Goal: Task Accomplishment & Management: Manage account settings

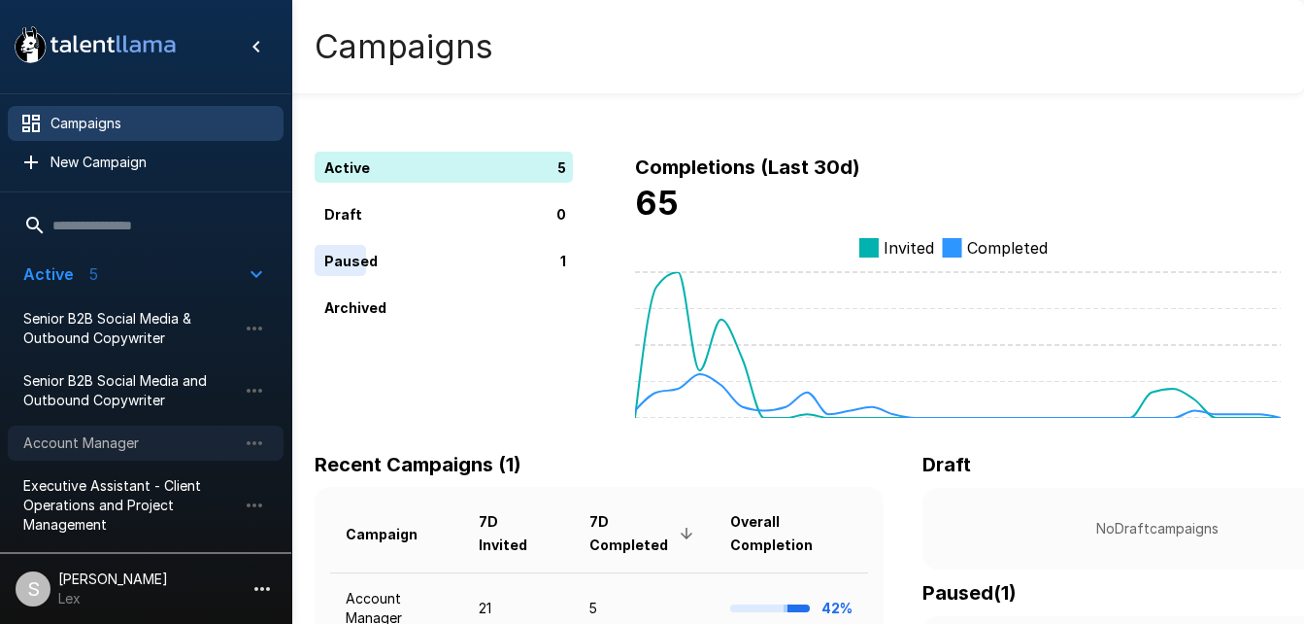
click at [110, 433] on span "Account Manager" at bounding box center [130, 442] width 214 height 19
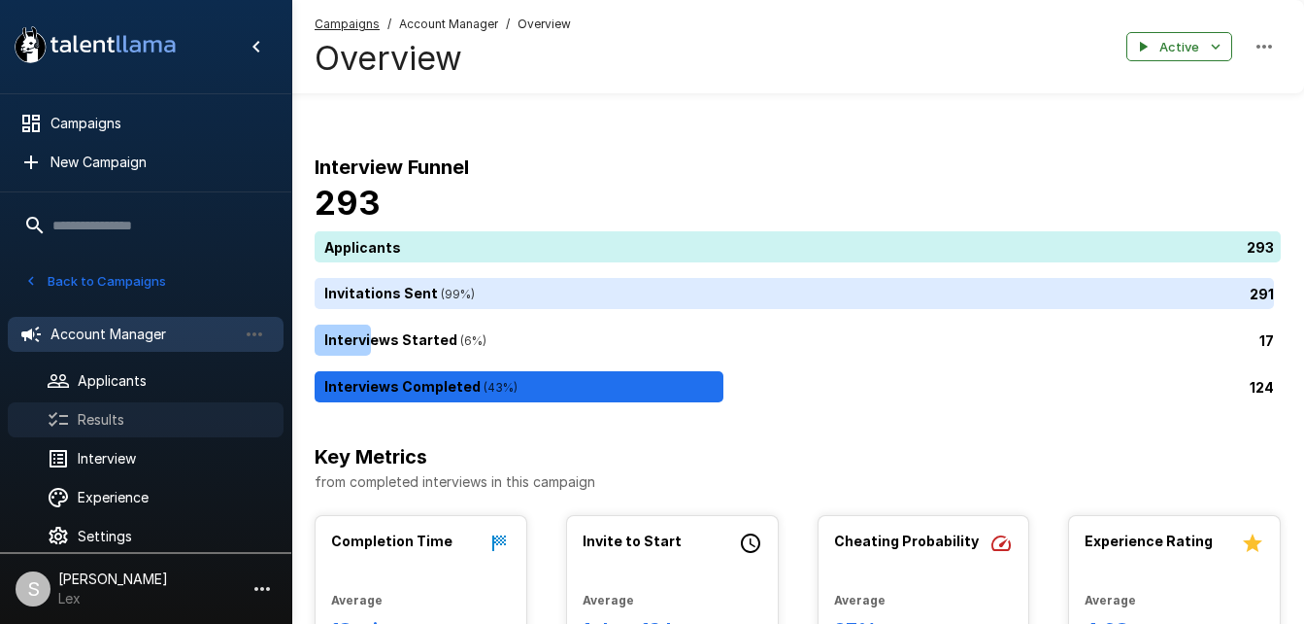
click at [99, 421] on span "Results" at bounding box center [173, 419] width 190 height 19
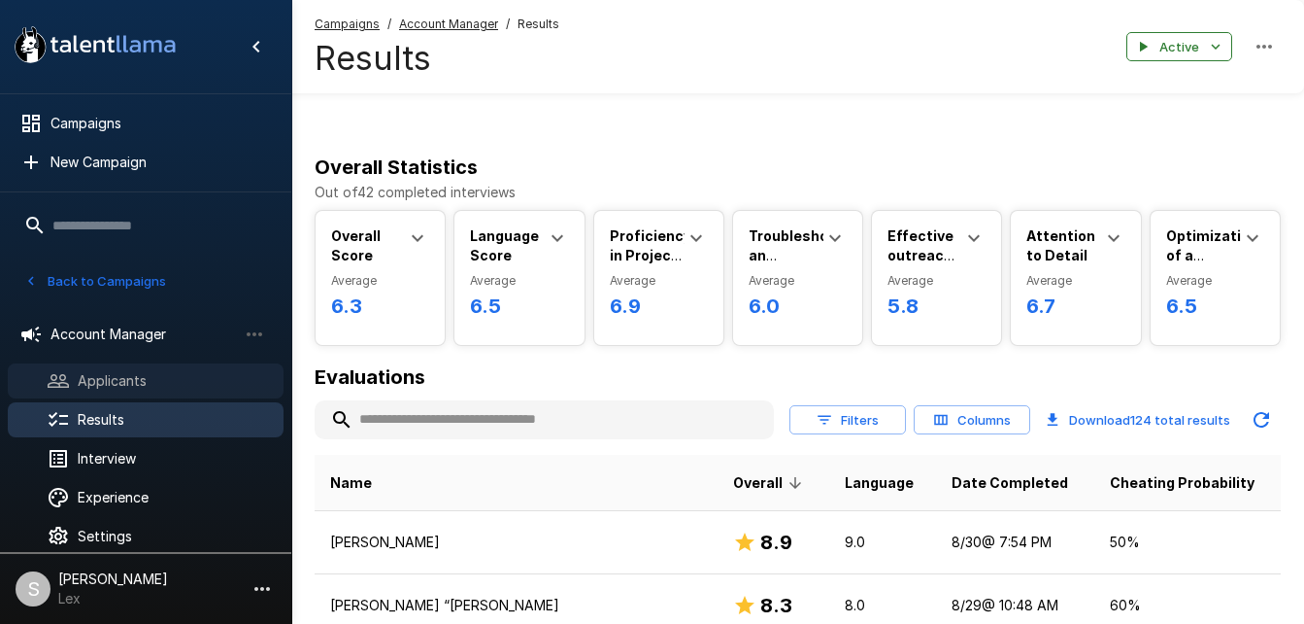
click at [87, 380] on span "Applicants" at bounding box center [173, 380] width 190 height 19
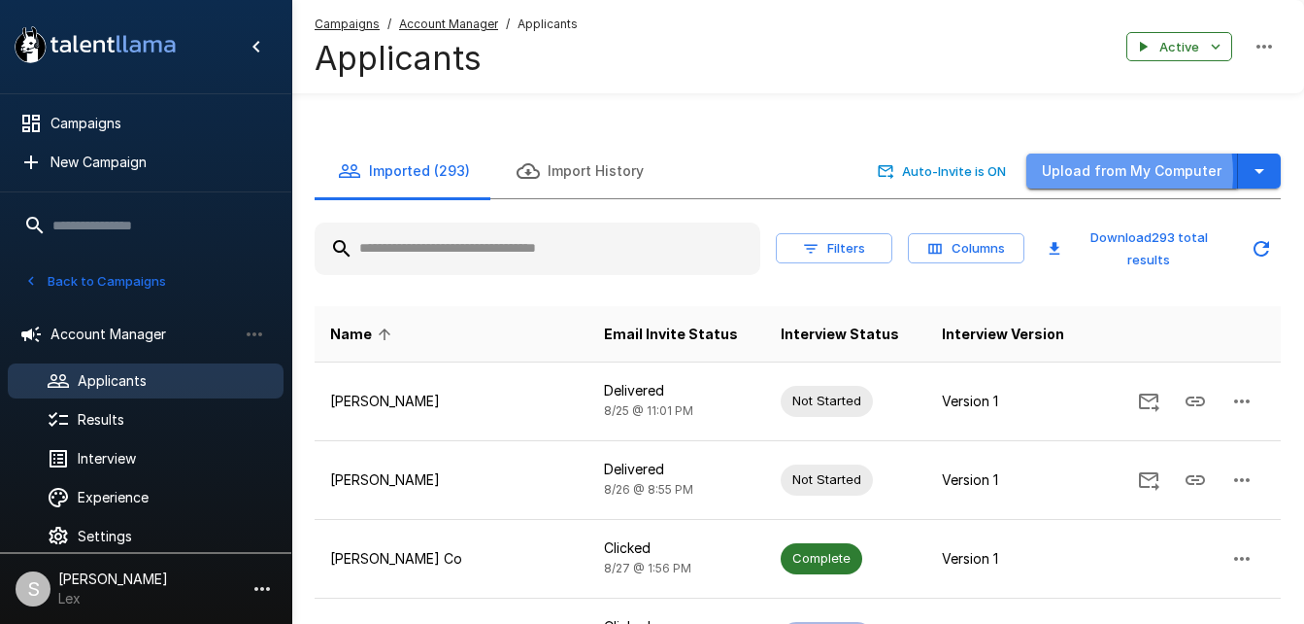
click at [1088, 153] on button "Upload from My Computer" at bounding box center [1133, 171] width 212 height 36
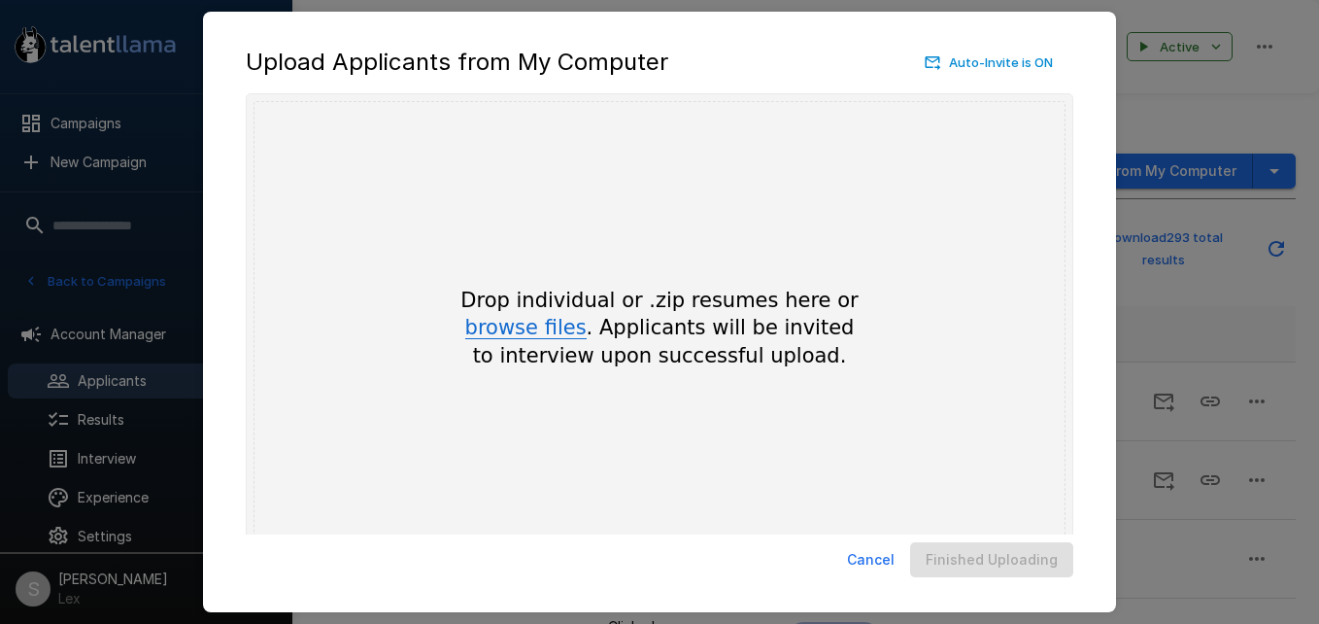
click at [516, 328] on button "browse files" at bounding box center [525, 328] width 121 height 21
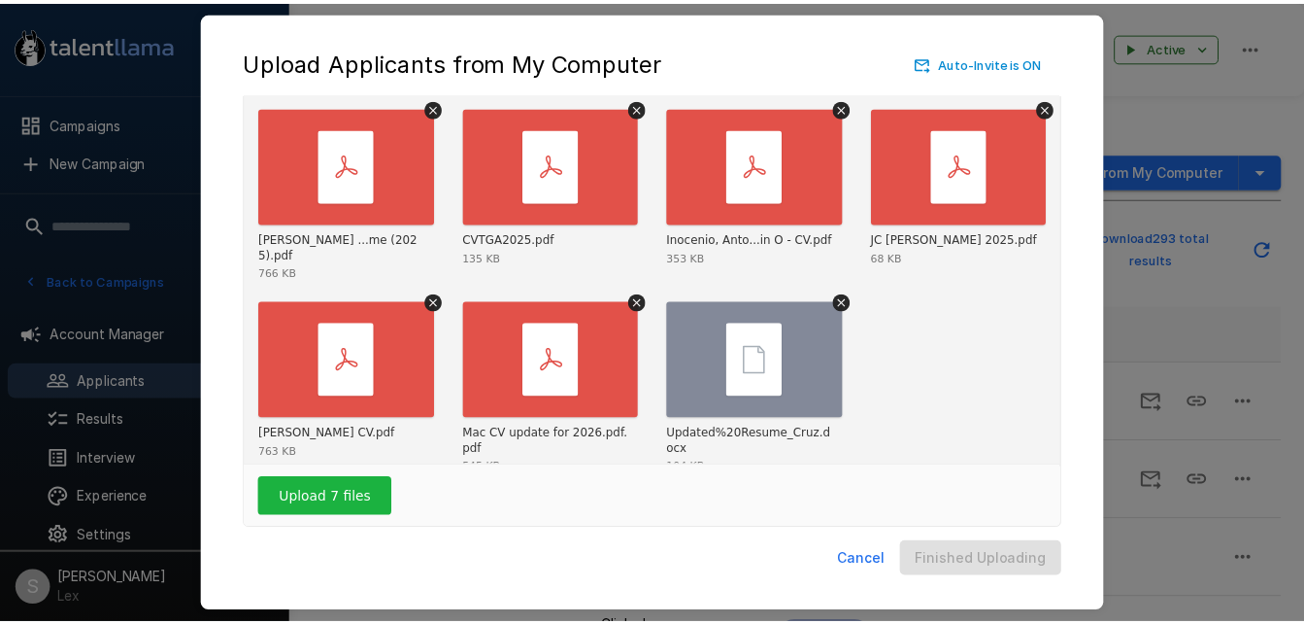
scroll to position [64, 0]
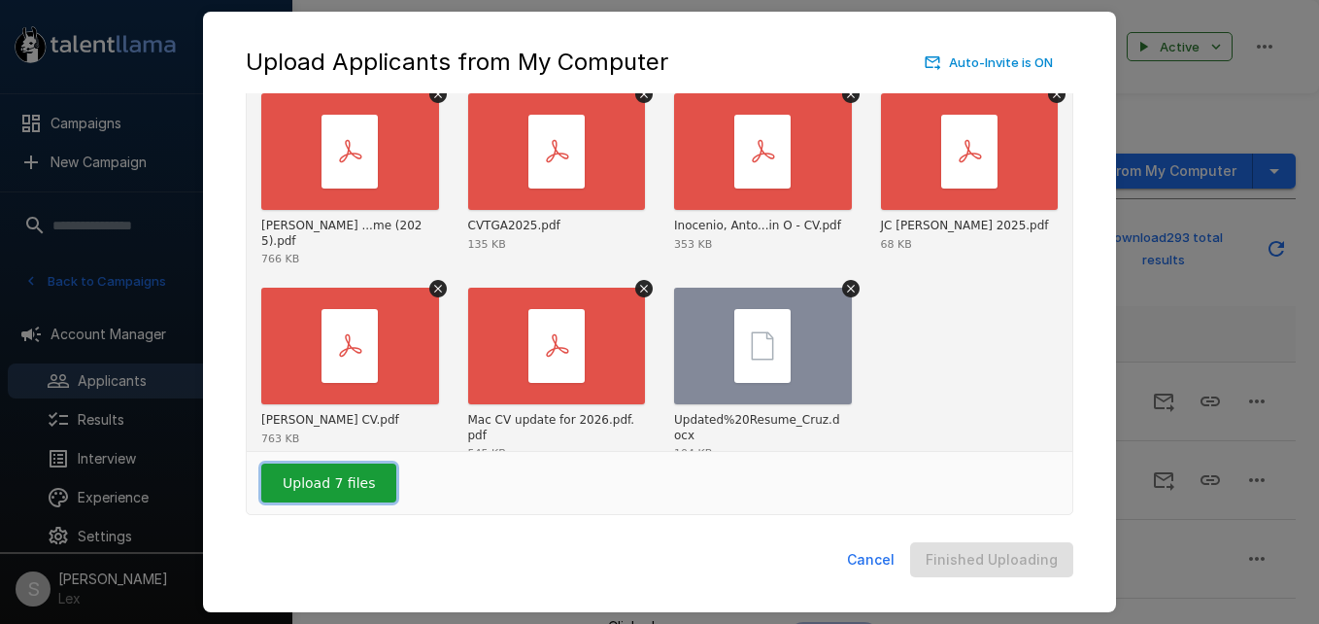
click at [330, 481] on button "Upload 7 files" at bounding box center [328, 482] width 135 height 39
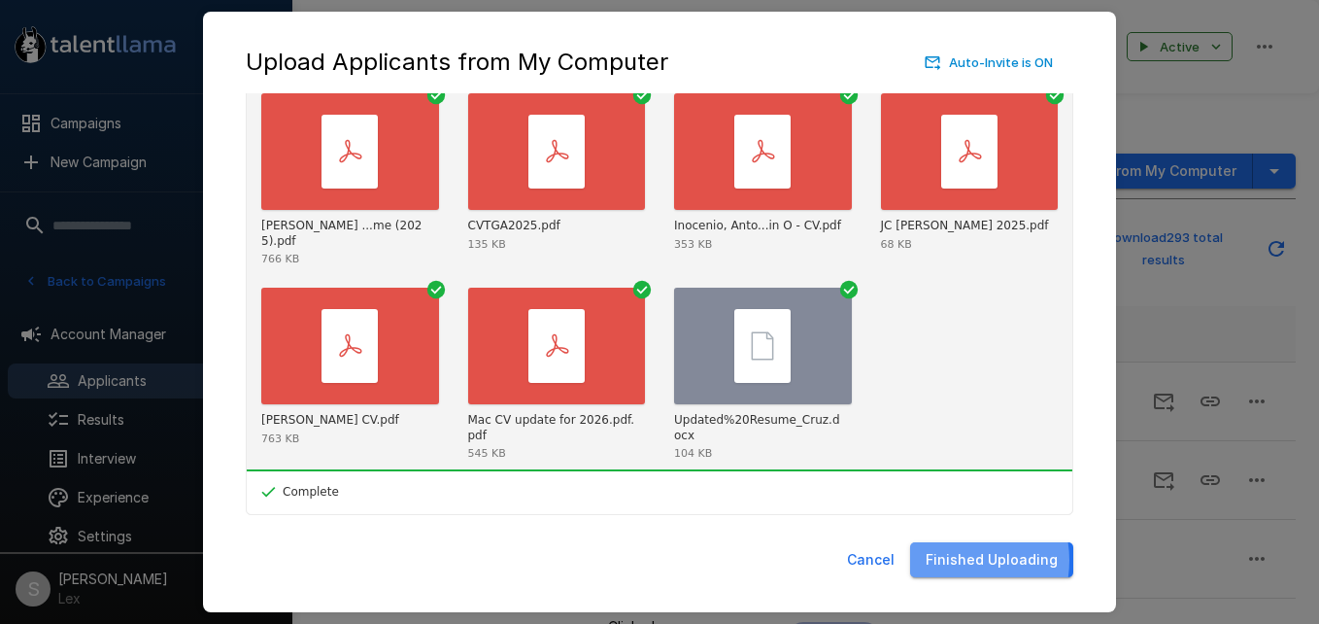
click at [954, 559] on button "Finished Uploading" at bounding box center [991, 560] width 163 height 36
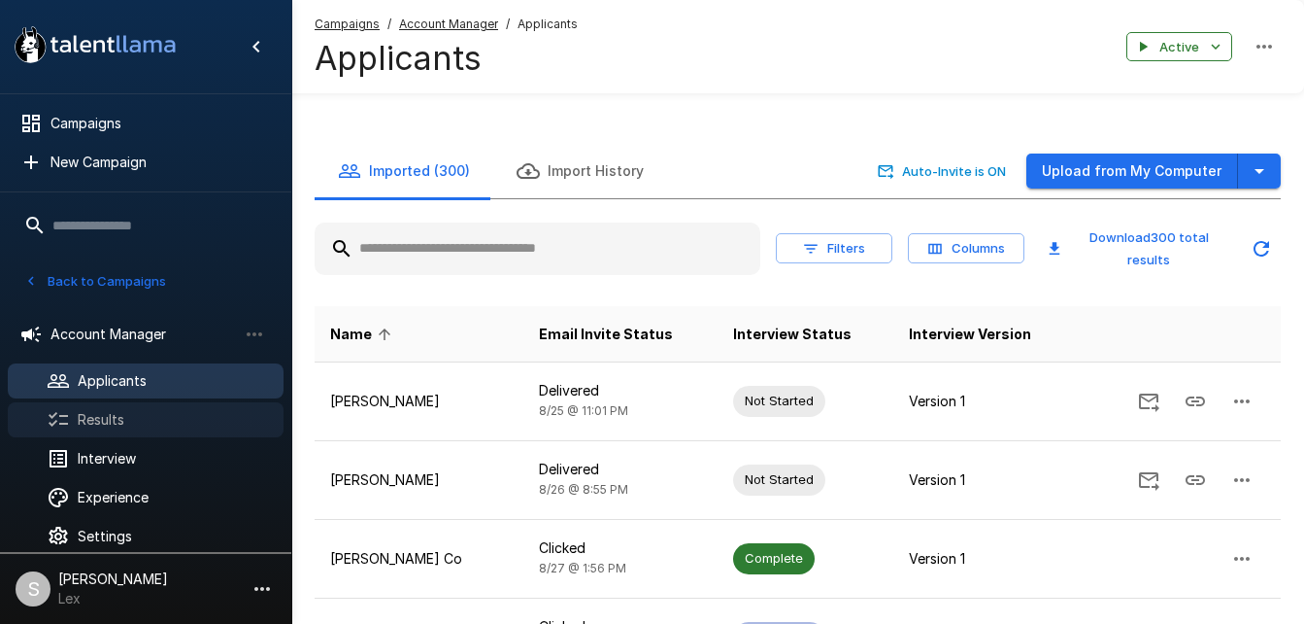
click at [88, 415] on span "Results" at bounding box center [173, 419] width 190 height 19
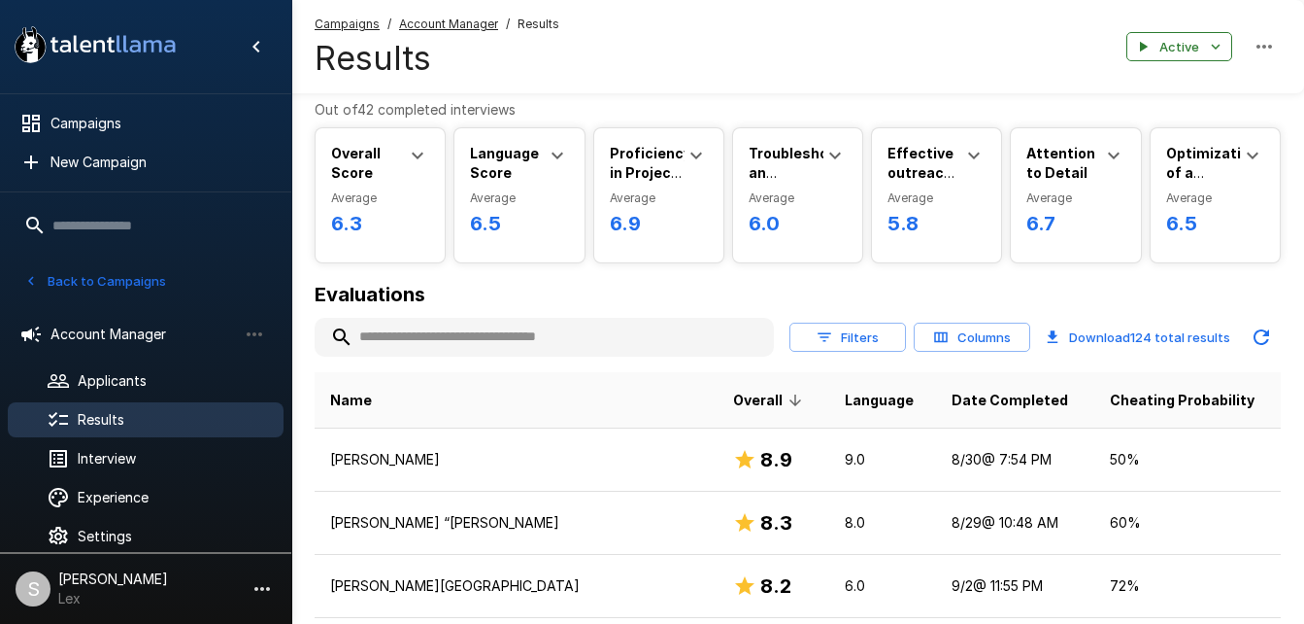
scroll to position [88, 0]
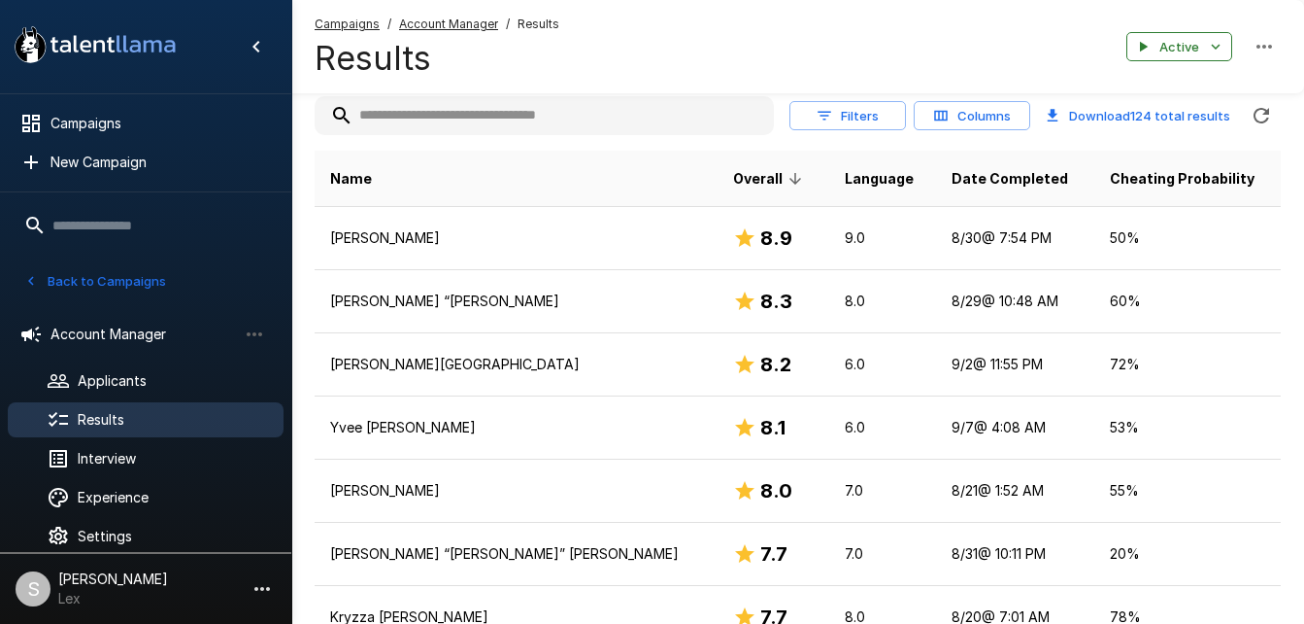
scroll to position [0, 0]
